Goal: Task Accomplishment & Management: Use online tool/utility

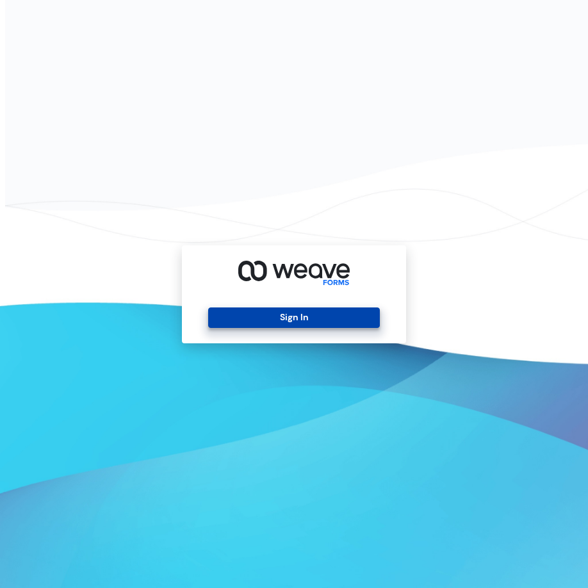
click at [254, 318] on button "Sign In" at bounding box center [293, 318] width 171 height 21
